Goal: Task Accomplishment & Management: Complete application form

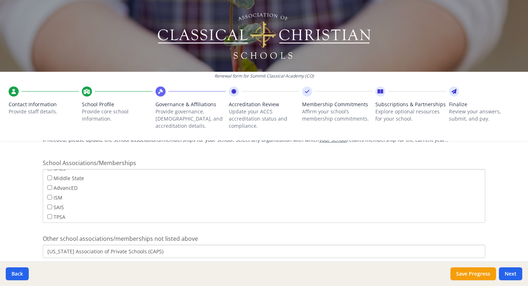
scroll to position [474, 0]
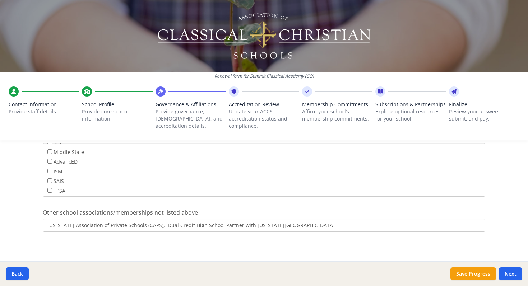
type input "[US_STATE] Association of Private Schools (CAPS), Dual Credit High School Partn…"
click at [511, 271] on button "Next" at bounding box center [510, 274] width 23 height 13
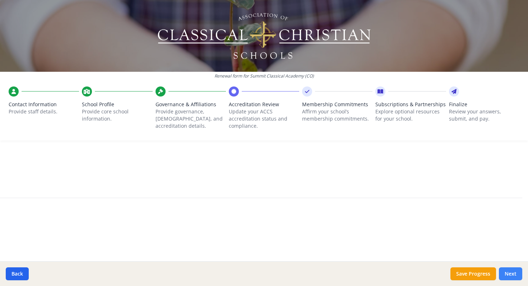
scroll to position [0, 0]
click at [328, 215] on div "Renewal form for Summit Classical Academy ([GEOGRAPHIC_DATA]) Contact Informati…" at bounding box center [264, 143] width 528 height 286
click at [469, 276] on button "Save Progress" at bounding box center [474, 274] width 46 height 13
click at [311, 94] on div at bounding box center [307, 92] width 10 height 10
click at [514, 272] on button "Next" at bounding box center [510, 274] width 23 height 13
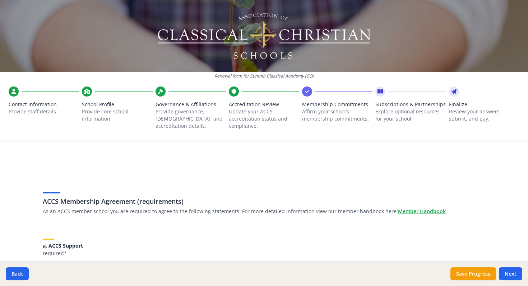
click at [241, 232] on div "a. ACCS Support required *" at bounding box center [264, 243] width 443 height 27
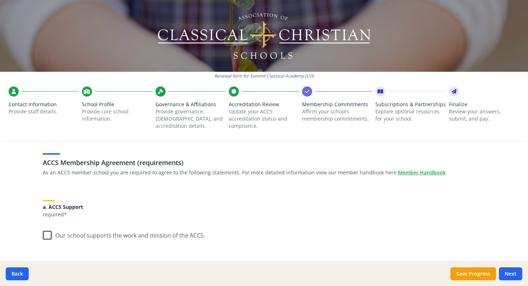
scroll to position [77, 0]
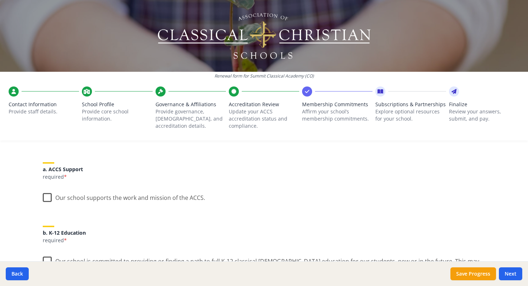
click at [46, 197] on label "Our school supports the work and mission of the ACCS." at bounding box center [124, 196] width 162 height 15
click at [0, 0] on input "Our school supports the work and mission of the ACCS." at bounding box center [0, 0] width 0 height 0
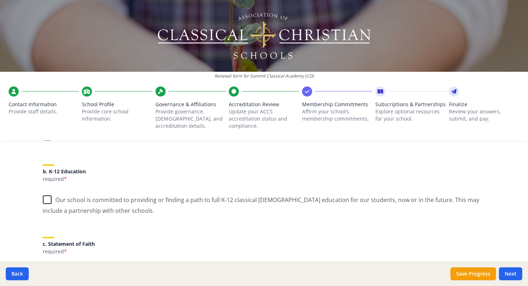
scroll to position [138, 0]
click at [46, 201] on label "Our school is committed to providing or finding a path to full K-12 classical […" at bounding box center [264, 203] width 443 height 24
click at [0, 0] on input "Our school is committed to providing or finding a path to full K-12 classical […" at bounding box center [0, 0] width 0 height 0
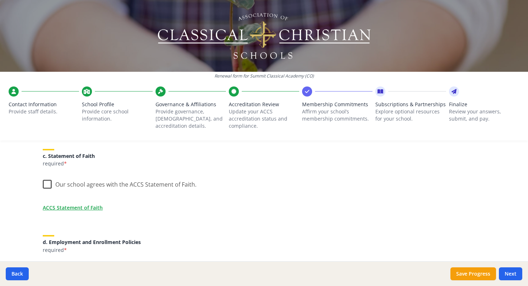
scroll to position [225, 0]
click at [46, 183] on label "Our school agrees with the ACCS Statement of Faith." at bounding box center [120, 183] width 154 height 15
click at [0, 0] on input "Our school agrees with the ACCS Statement of Faith." at bounding box center [0, 0] width 0 height 0
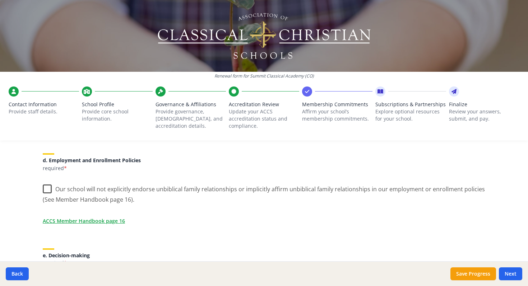
scroll to position [309, 0]
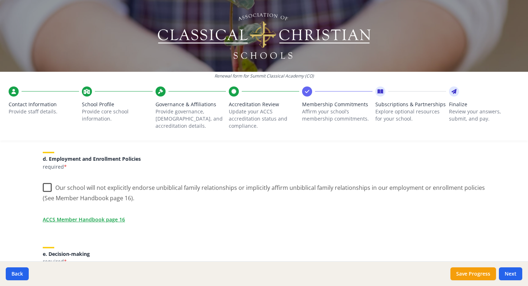
click at [47, 188] on label "Our school will not explicitly endorse unbiblical family relationships or impli…" at bounding box center [264, 191] width 443 height 24
click at [0, 0] on input "Our school will not explicitly endorse unbiblical family relationships or impli…" at bounding box center [0, 0] width 0 height 0
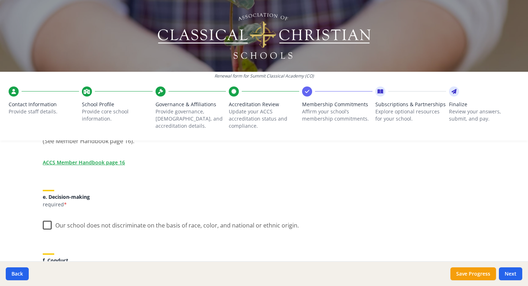
scroll to position [381, 0]
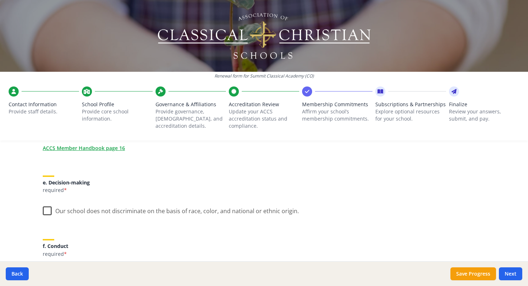
click at [46, 213] on label "Our school does not discriminate on the basis of race, color, and national or e…" at bounding box center [171, 209] width 256 height 15
click at [0, 0] on input "Our school does not discriminate on the basis of race, color, and national or e…" at bounding box center [0, 0] width 0 height 0
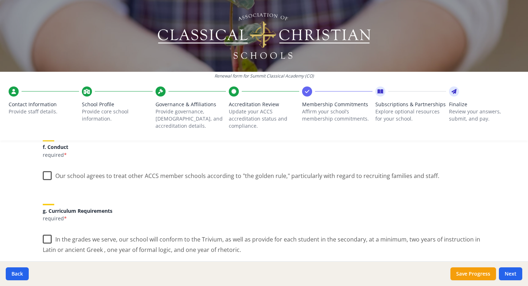
scroll to position [484, 0]
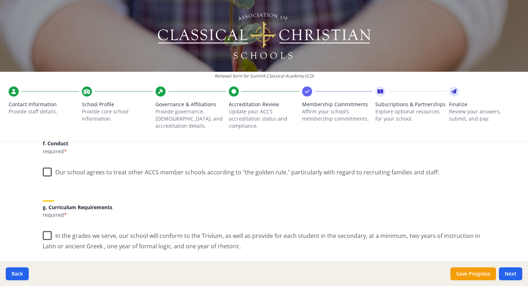
click at [47, 172] on label "Our school agrees to treat other ACCS member schools according to "the golden r…" at bounding box center [241, 170] width 397 height 15
click at [0, 0] on input "Our school agrees to treat other ACCS member schools according to "the golden r…" at bounding box center [0, 0] width 0 height 0
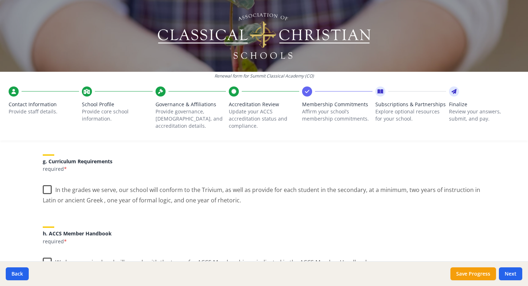
scroll to position [529, 0]
click at [48, 191] on label "In the grades we serve, our school will conform to the Trivium, as well as prov…" at bounding box center [264, 193] width 443 height 24
click at [0, 0] on input "In the grades we serve, our school will conform to the Trivium, as well as prov…" at bounding box center [0, 0] width 0 height 0
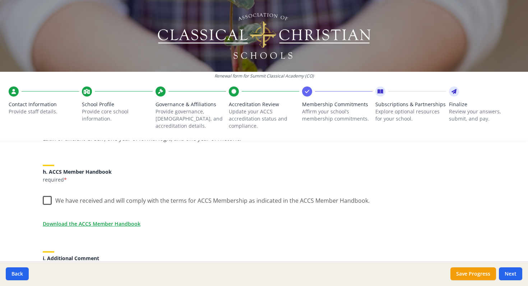
scroll to position [595, 0]
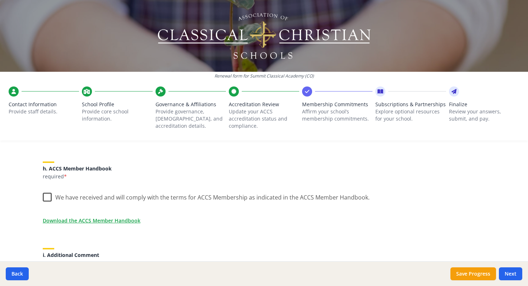
click at [48, 198] on label "We have received and will comply with the terms for ACCS Membership as indicate…" at bounding box center [206, 195] width 327 height 15
click at [0, 0] on input "We have received and will comply with the terms for ACCS Membership as indicate…" at bounding box center [0, 0] width 0 height 0
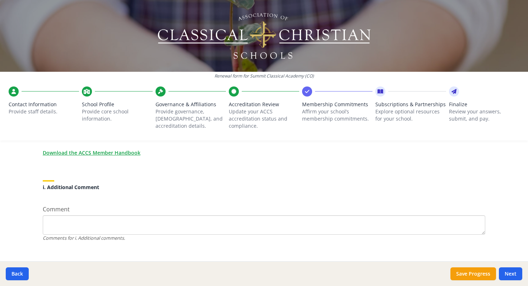
scroll to position [674, 0]
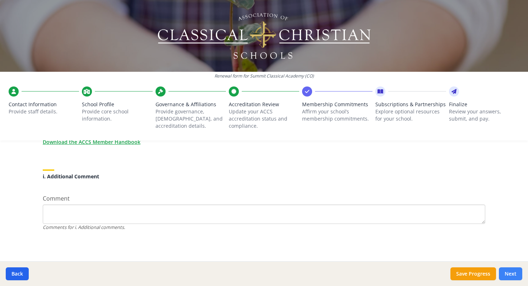
click at [514, 275] on button "Next" at bounding box center [510, 274] width 23 height 13
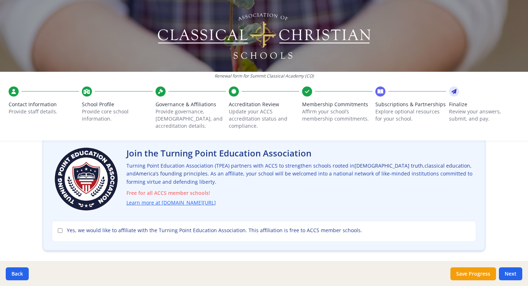
scroll to position [47, 0]
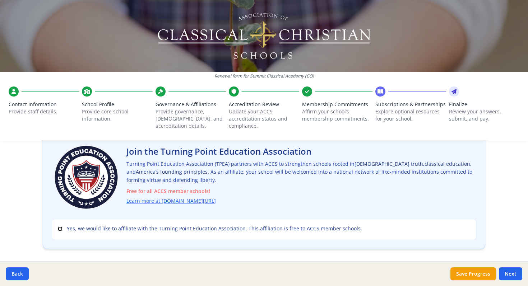
click at [59, 229] on input "Yes, we would like to affiliate with the Turning Point Education Association. T…" at bounding box center [60, 229] width 5 height 5
checkbox input "true"
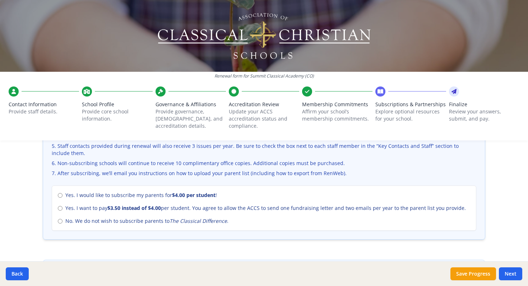
scroll to position [294, 0]
click at [60, 195] on input "Yes. I would like to subscribe my parents for $4.00 per student !" at bounding box center [60, 195] width 5 height 5
radio input "true"
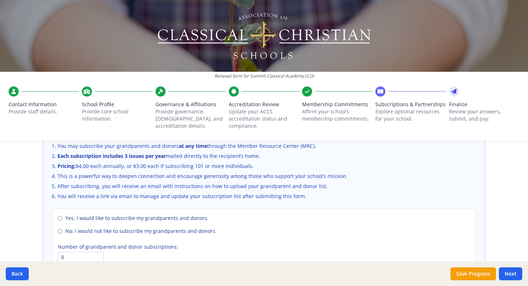
scroll to position [486, 0]
click at [59, 218] on input "Yes. I would like to subscribe my grandparents and donors." at bounding box center [60, 219] width 5 height 5
radio input "true"
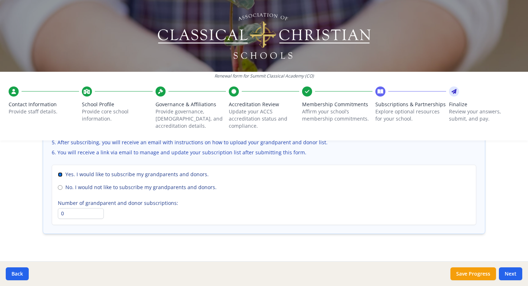
scroll to position [542, 0]
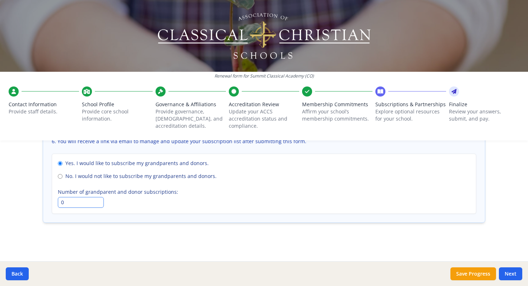
click at [69, 202] on input "0" at bounding box center [81, 202] width 46 height 11
type input "0"
type input "10"
click at [514, 276] on button "Next" at bounding box center [510, 274] width 23 height 13
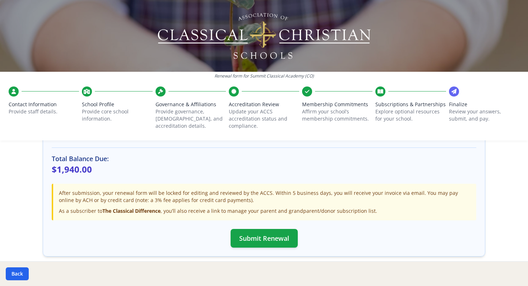
scroll to position [242, 0]
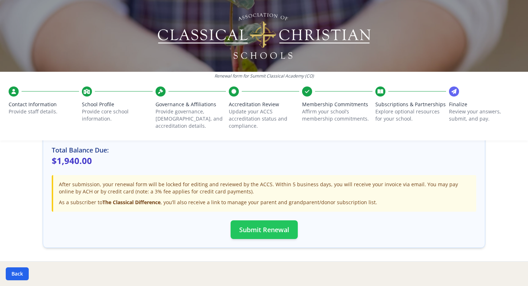
click at [261, 228] on button "Submit Renewal" at bounding box center [264, 230] width 67 height 19
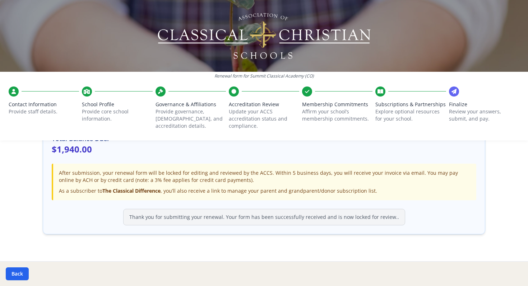
scroll to position [265, 0]
